Goal: Navigation & Orientation: Find specific page/section

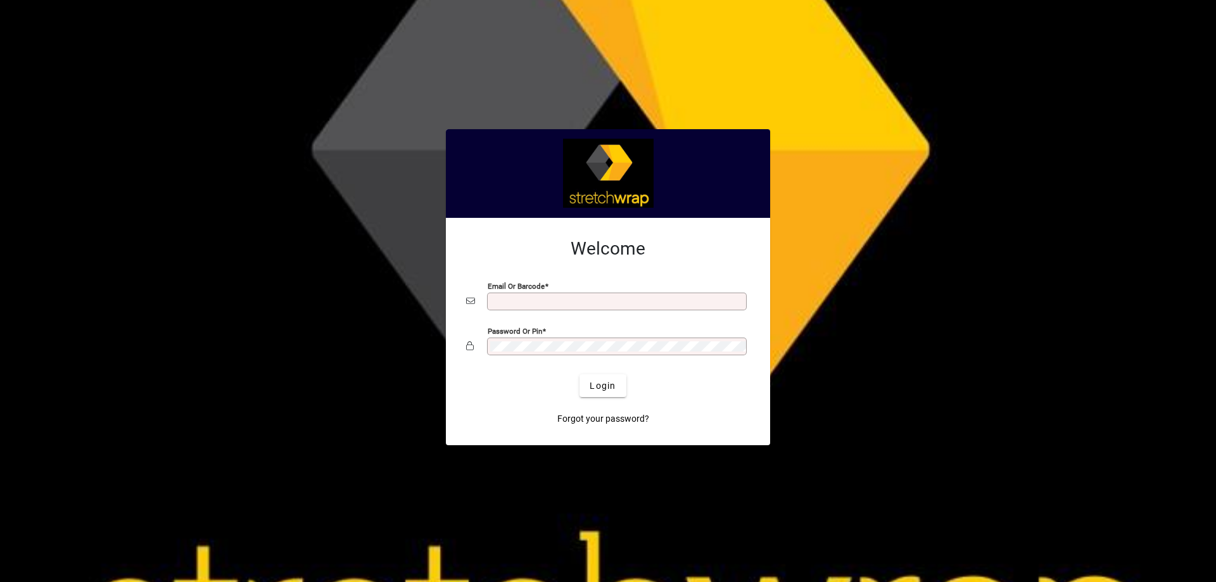
type input "**********"
click at [336, 286] on div at bounding box center [608, 291] width 1216 height 582
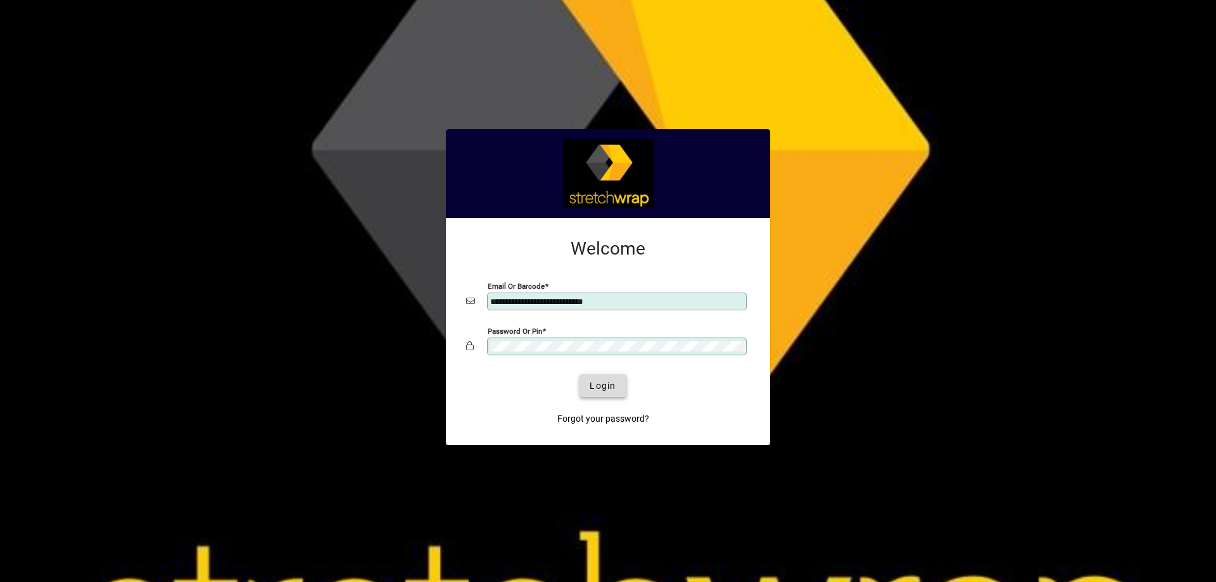
click at [608, 388] on span "Login" at bounding box center [603, 385] width 26 height 13
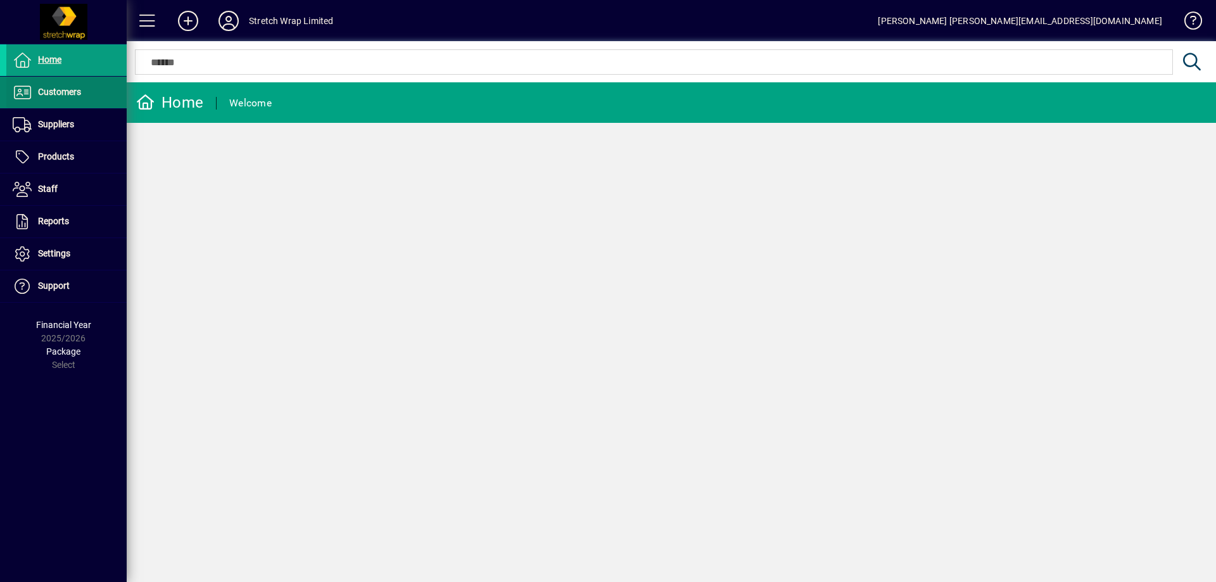
click at [58, 94] on span "Customers" at bounding box center [59, 92] width 43 height 10
